Goal: Task Accomplishment & Management: Use online tool/utility

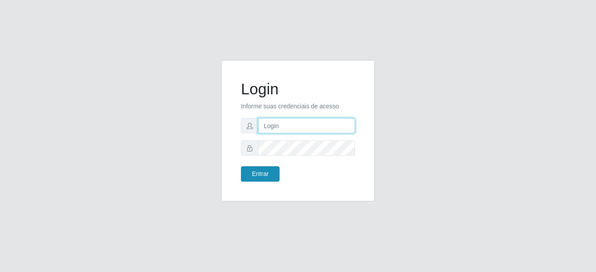
type input "mariabemais@B8"
click at [268, 173] on button "Entrar" at bounding box center [260, 173] width 39 height 15
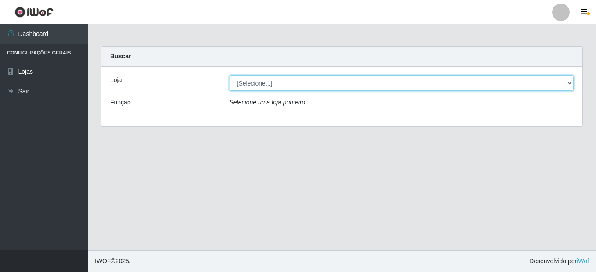
click at [302, 85] on select "[Selecione...] Bemais Supermercados - B8 [PERSON_NAME]" at bounding box center [401, 82] width 344 height 15
select select "413"
click at [229, 75] on select "[Selecione...] Bemais Supermercados - B8 [PERSON_NAME]" at bounding box center [401, 82] width 344 height 15
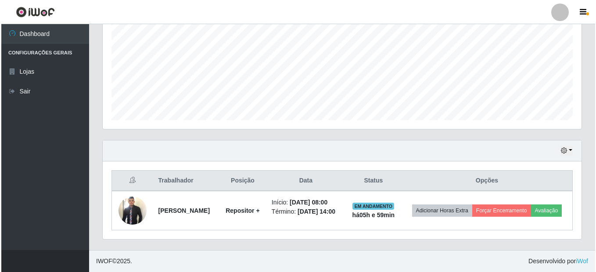
scroll to position [200, 0]
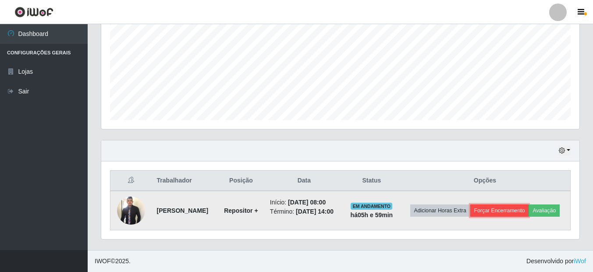
click at [508, 204] on button "Forçar Encerramento" at bounding box center [500, 210] width 59 height 12
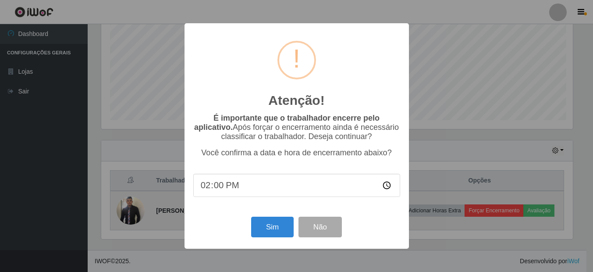
scroll to position [182, 474]
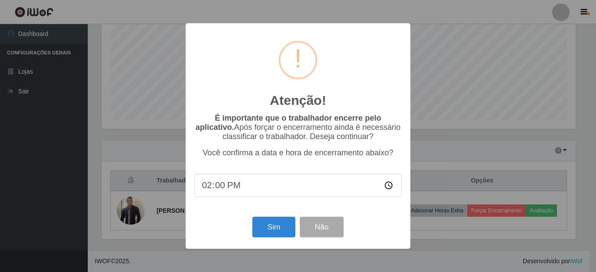
click at [453, 235] on div "Atenção! × É importante que o trabalhador encerre pelo aplicativo. Após forçar …" at bounding box center [298, 136] width 596 height 272
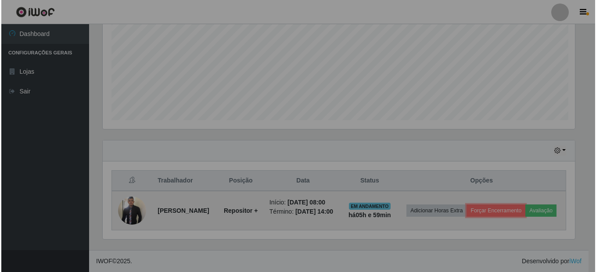
scroll to position [182, 478]
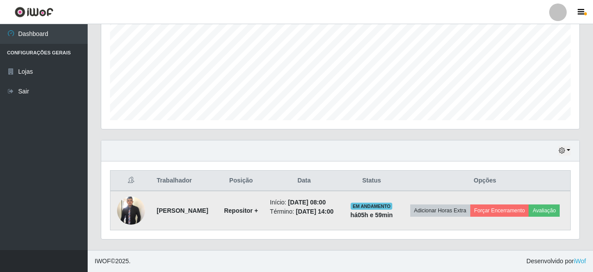
click at [129, 206] on img at bounding box center [131, 210] width 28 height 30
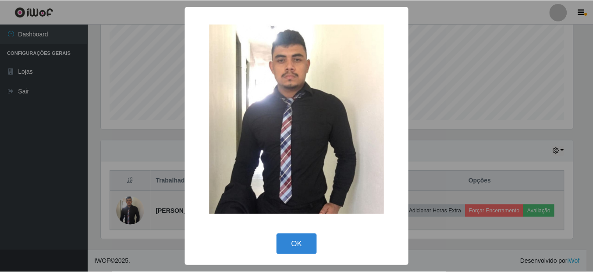
scroll to position [182, 474]
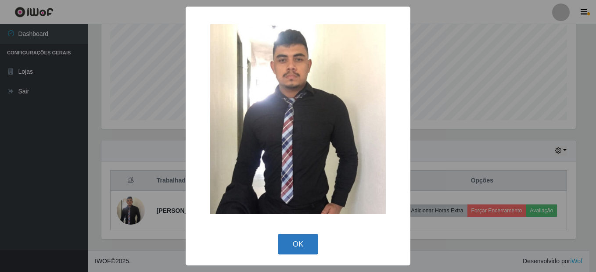
click at [308, 236] on button "OK" at bounding box center [298, 244] width 41 height 21
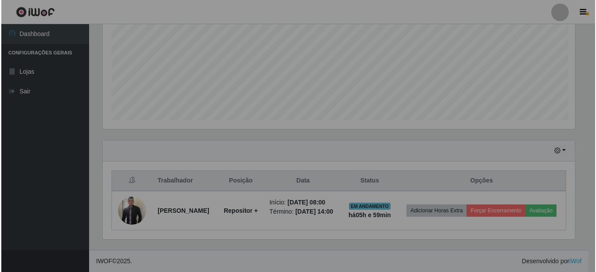
scroll to position [182, 478]
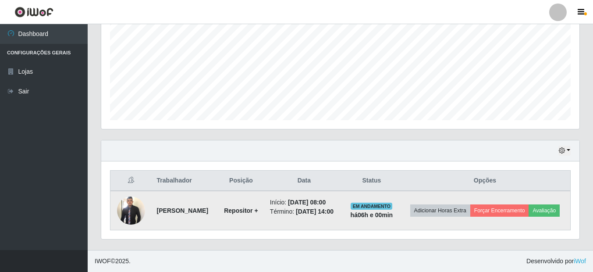
click at [521, 194] on td "Adicionar Horas Extra Forçar Encerramento Avaliação" at bounding box center [485, 210] width 171 height 39
click at [518, 204] on button "Forçar Encerramento" at bounding box center [500, 210] width 59 height 12
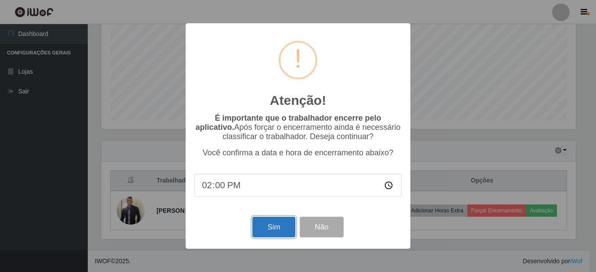
click at [268, 232] on button "Sim" at bounding box center [273, 227] width 43 height 21
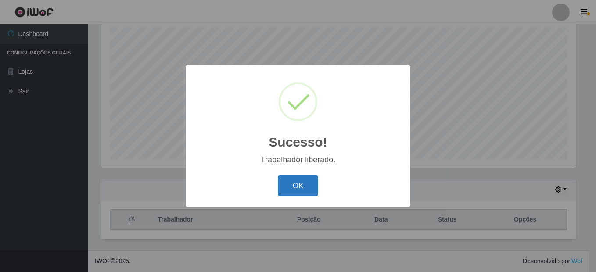
click at [313, 188] on button "OK" at bounding box center [298, 185] width 41 height 21
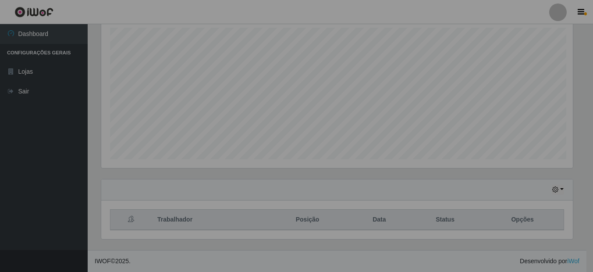
scroll to position [182, 478]
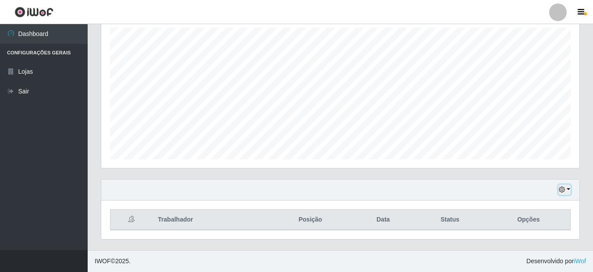
click at [561, 187] on icon "button" at bounding box center [562, 189] width 6 height 6
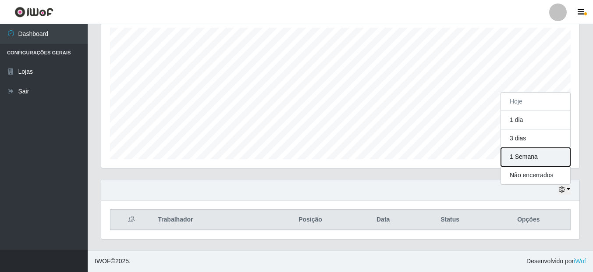
click at [521, 159] on button "1 Semana" at bounding box center [535, 157] width 69 height 18
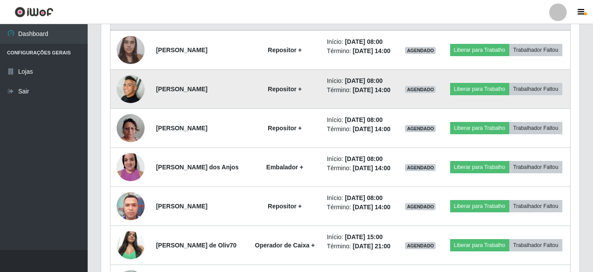
scroll to position [374, 0]
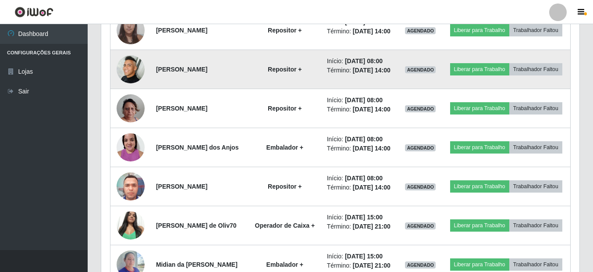
click at [137, 83] on img at bounding box center [131, 69] width 28 height 28
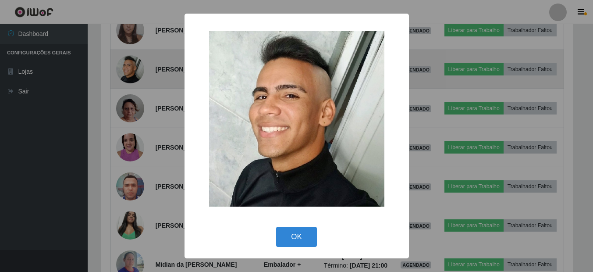
scroll to position [182, 474]
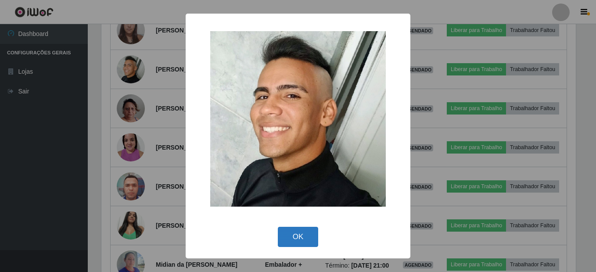
click at [304, 239] on button "OK" at bounding box center [298, 237] width 41 height 21
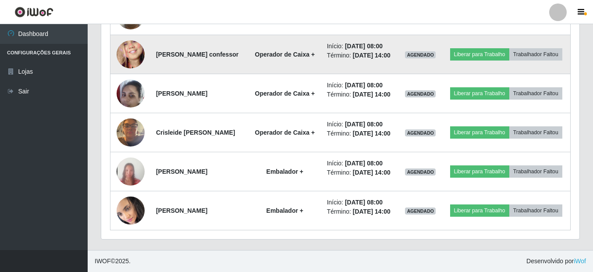
scroll to position [838, 0]
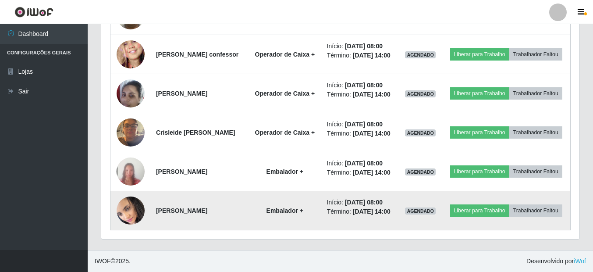
click at [128, 207] on img at bounding box center [131, 210] width 28 height 31
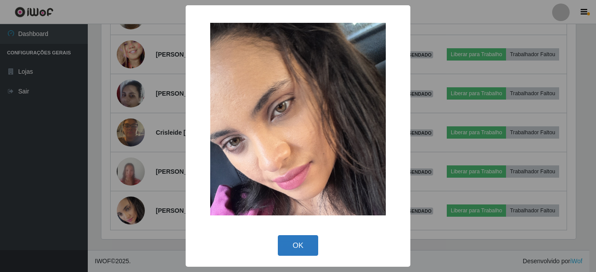
click at [304, 238] on button "OK" at bounding box center [298, 245] width 41 height 21
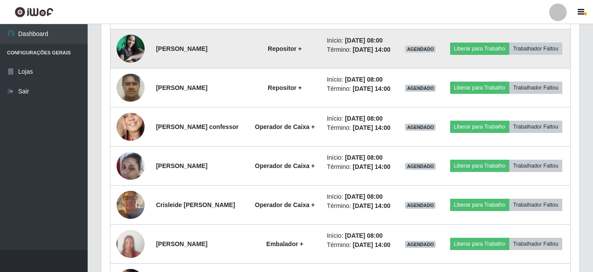
scroll to position [663, 0]
